Goal: Navigation & Orientation: Understand site structure

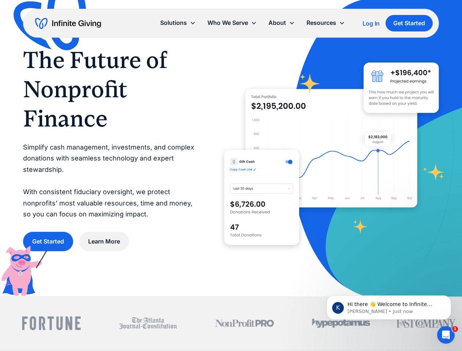
click at [293, 23] on icon at bounding box center [292, 23] width 6 height 6
click at [178, 23] on div "Solutions" at bounding box center [173, 23] width 27 height 10
click at [232, 23] on div "Who We Serve" at bounding box center [227, 23] width 41 height 10
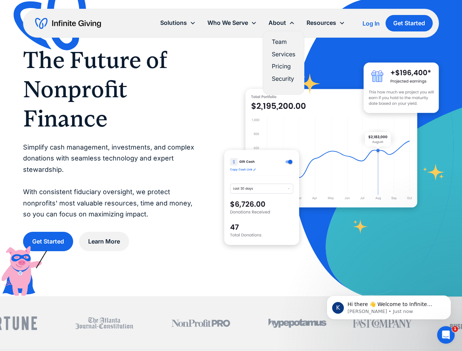
click at [282, 23] on div "About" at bounding box center [278, 23] width 18 height 10
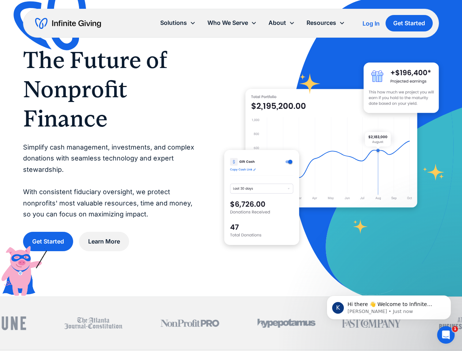
click at [326, 23] on div "Resources" at bounding box center [322, 23] width 30 height 10
click at [389, 308] on span "Hi there 👋 Welcome to Infinite Giving. If you have any questions, just reply to…" at bounding box center [391, 315] width 87 height 28
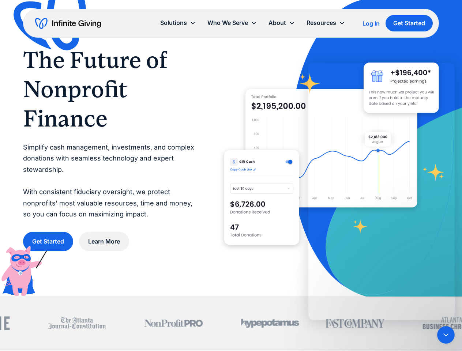
click at [453, 298] on div at bounding box center [231, 323] width 462 height 53
click at [446, 335] on icon "Close Intercom Messenger" at bounding box center [446, 335] width 9 height 9
